Goal: Information Seeking & Learning: Find specific fact

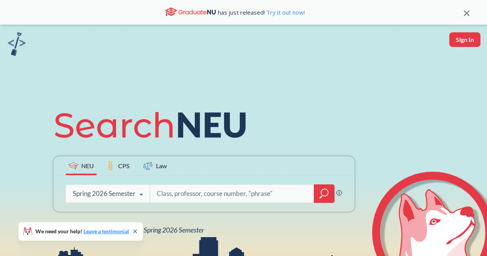
click at [180, 191] on input "search" at bounding box center [232, 194] width 153 height 16
type input "fundamentals of software"
click at [325, 191] on icon "magnifying glass" at bounding box center [324, 193] width 9 height 11
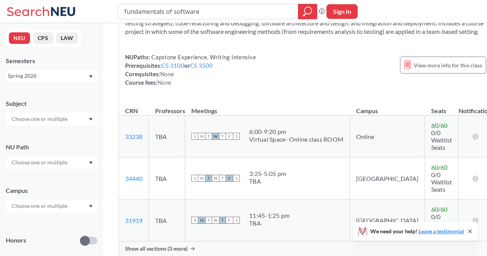
scroll to position [63, 0]
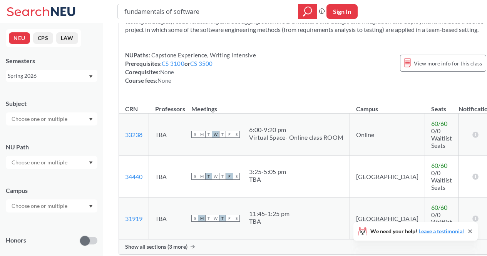
click at [185, 244] on span "Show all sections (3 more)" at bounding box center [156, 247] width 62 height 7
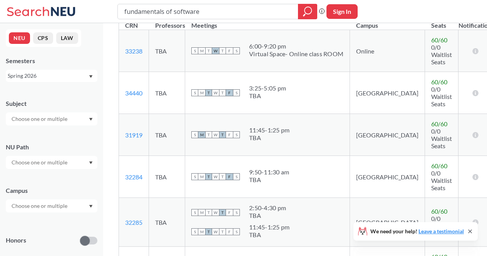
scroll to position [147, 0]
click at [201, 13] on input "fundamentals of software" at bounding box center [208, 11] width 169 height 13
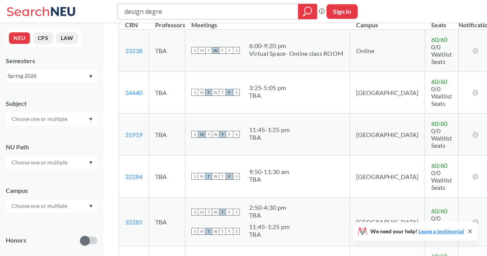
type input "design degree"
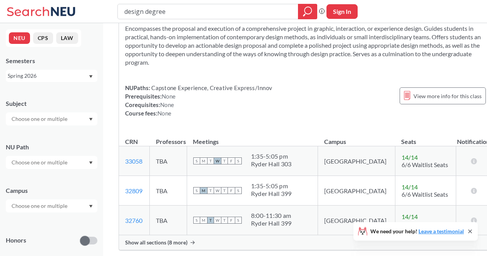
scroll to position [104, 0]
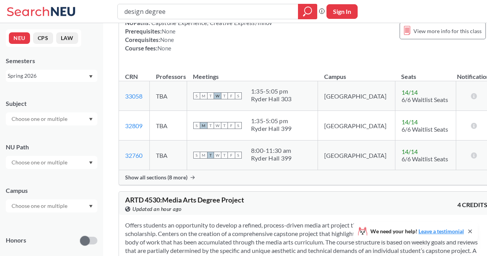
click at [189, 178] on div "Show all sections (8 more)" at bounding box center [306, 177] width 375 height 15
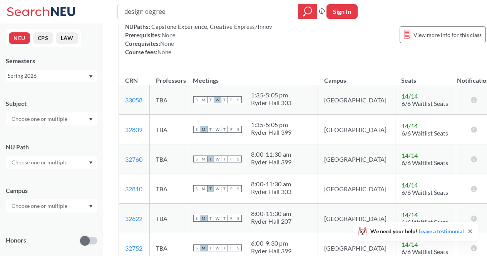
scroll to position [99, 0]
click at [191, 11] on input "design degree" at bounding box center [208, 11] width 169 height 13
drag, startPoint x: 173, startPoint y: 13, endPoint x: 110, endPoint y: 10, distance: 62.9
click at [110, 10] on div "design degree Phrase search guarantees the exact search appears in the results.…" at bounding box center [243, 11] width 487 height 23
type input "artg 5"
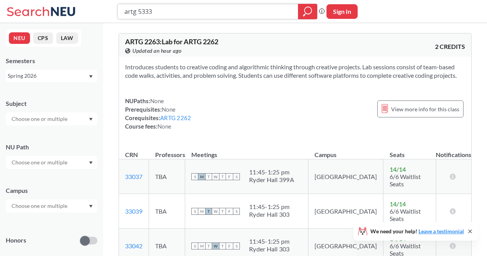
type input "artg 533"
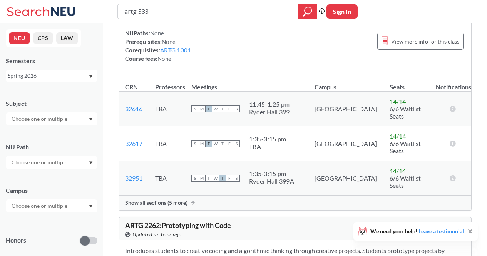
scroll to position [341, 0]
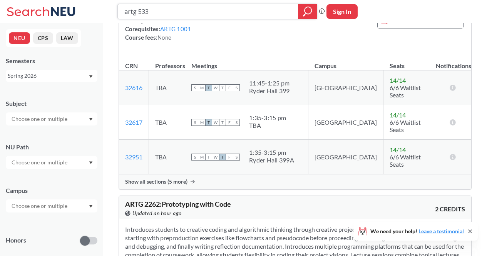
click at [158, 9] on input "artg 533" at bounding box center [208, 11] width 169 height 13
type input "vis tech"
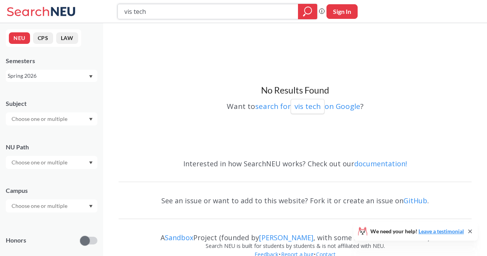
click at [167, 15] on input "vis tech" at bounding box center [208, 11] width 169 height 13
click at [168, 15] on input "vis tech" at bounding box center [208, 11] width 169 height 13
paste input "ARTG5330"
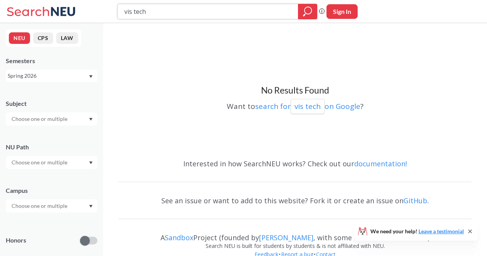
type input "ARTG5330"
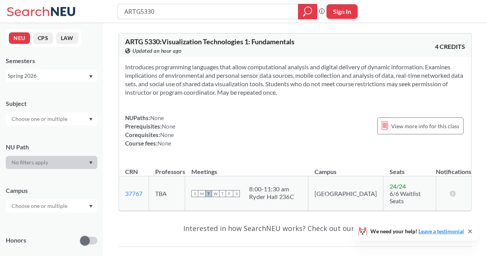
drag, startPoint x: 166, startPoint y: 10, endPoint x: 123, endPoint y: 12, distance: 43.9
click at [123, 12] on div "ARTG5330" at bounding box center [218, 11] width 200 height 15
